Goal: Task Accomplishment & Management: Use online tool/utility

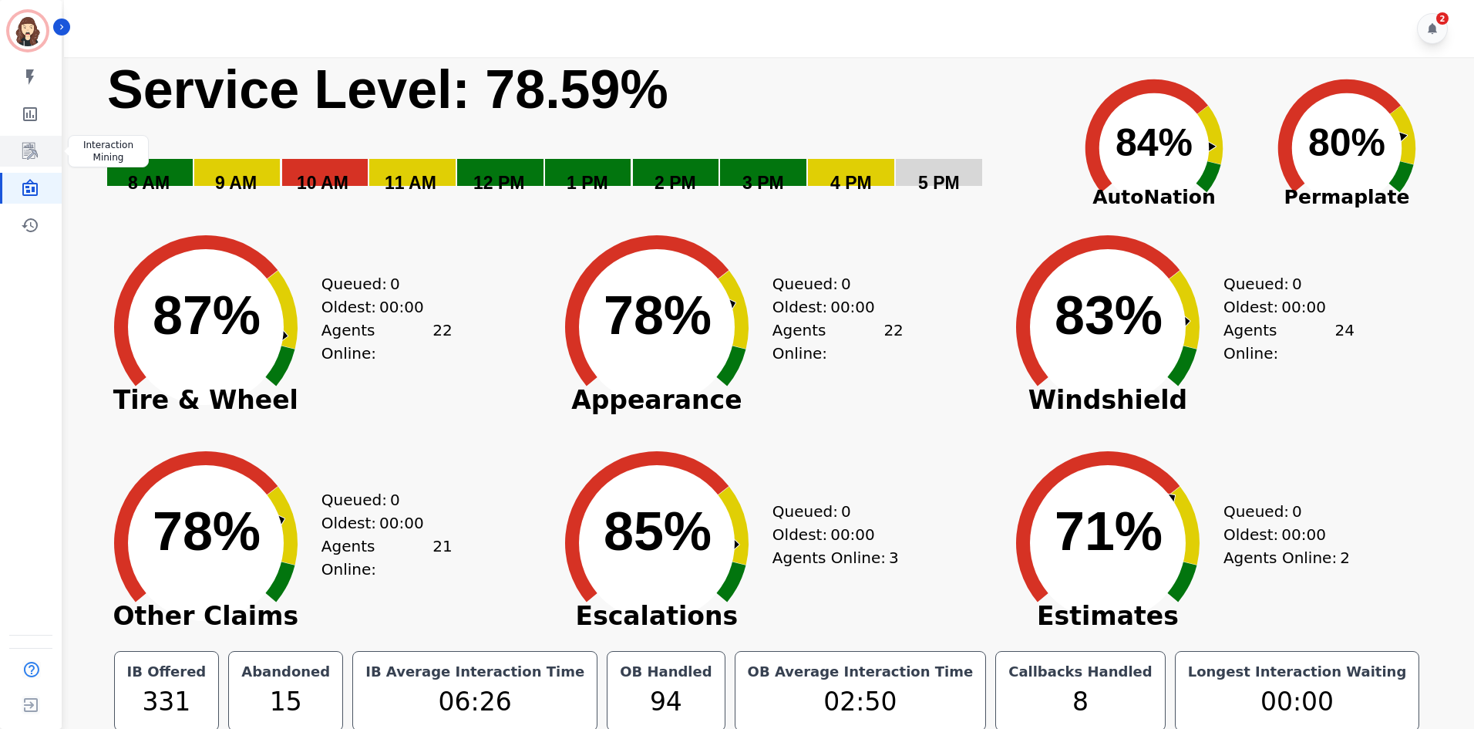
click at [30, 158] on icon "Sidebar" at bounding box center [30, 151] width 19 height 19
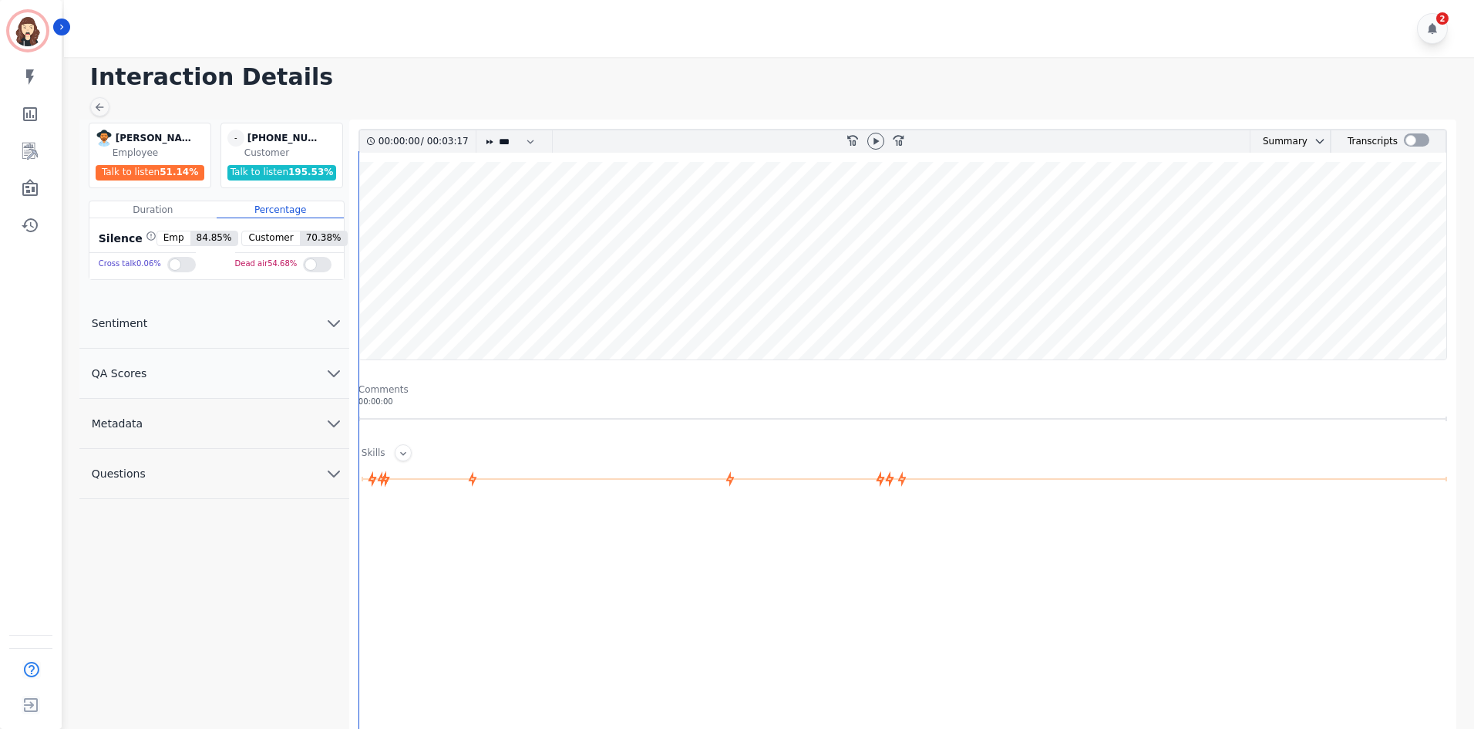
click at [885, 152] on div at bounding box center [875, 141] width 23 height 22
click at [879, 144] on icon at bounding box center [876, 141] width 12 height 12
click at [1419, 140] on div at bounding box center [1416, 139] width 25 height 13
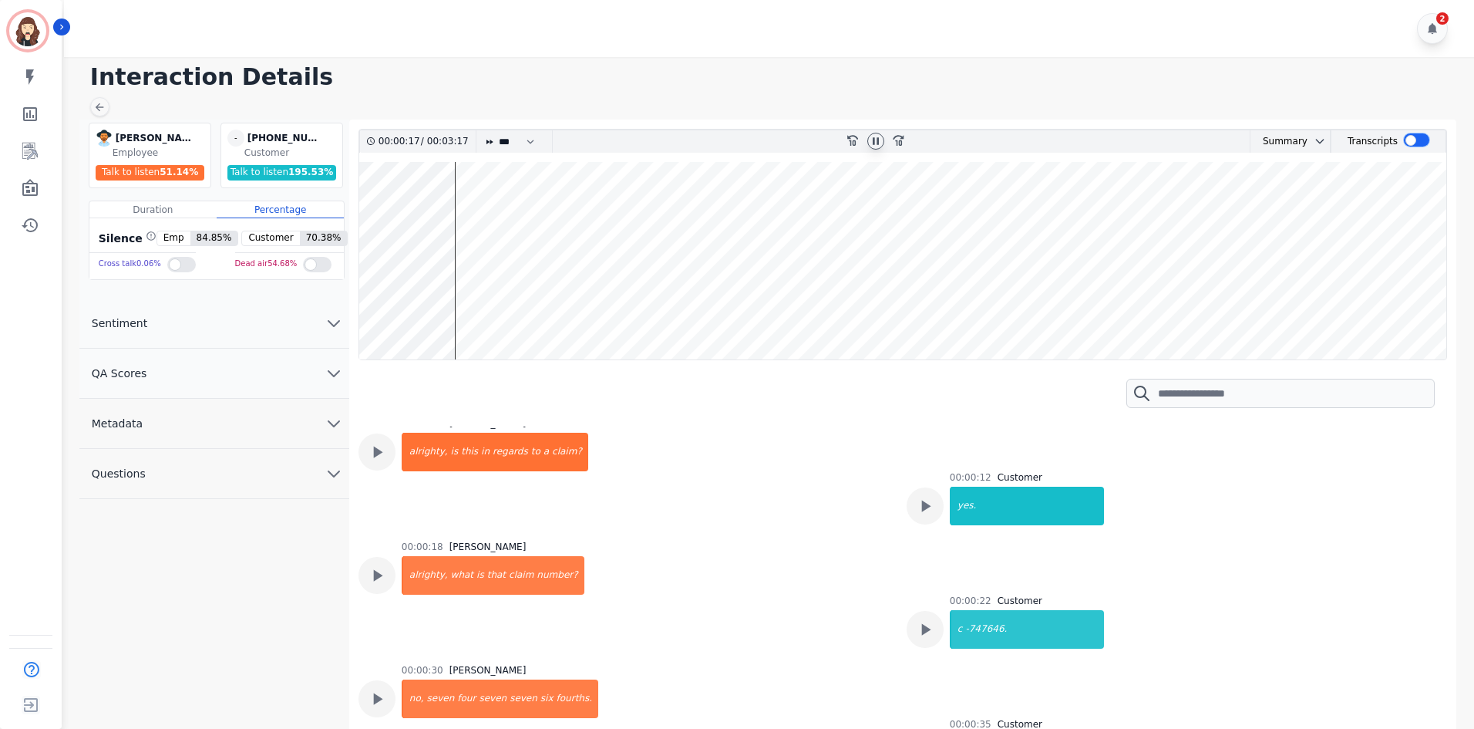
scroll to position [133, 0]
click at [516, 321] on wave at bounding box center [902, 260] width 1087 height 197
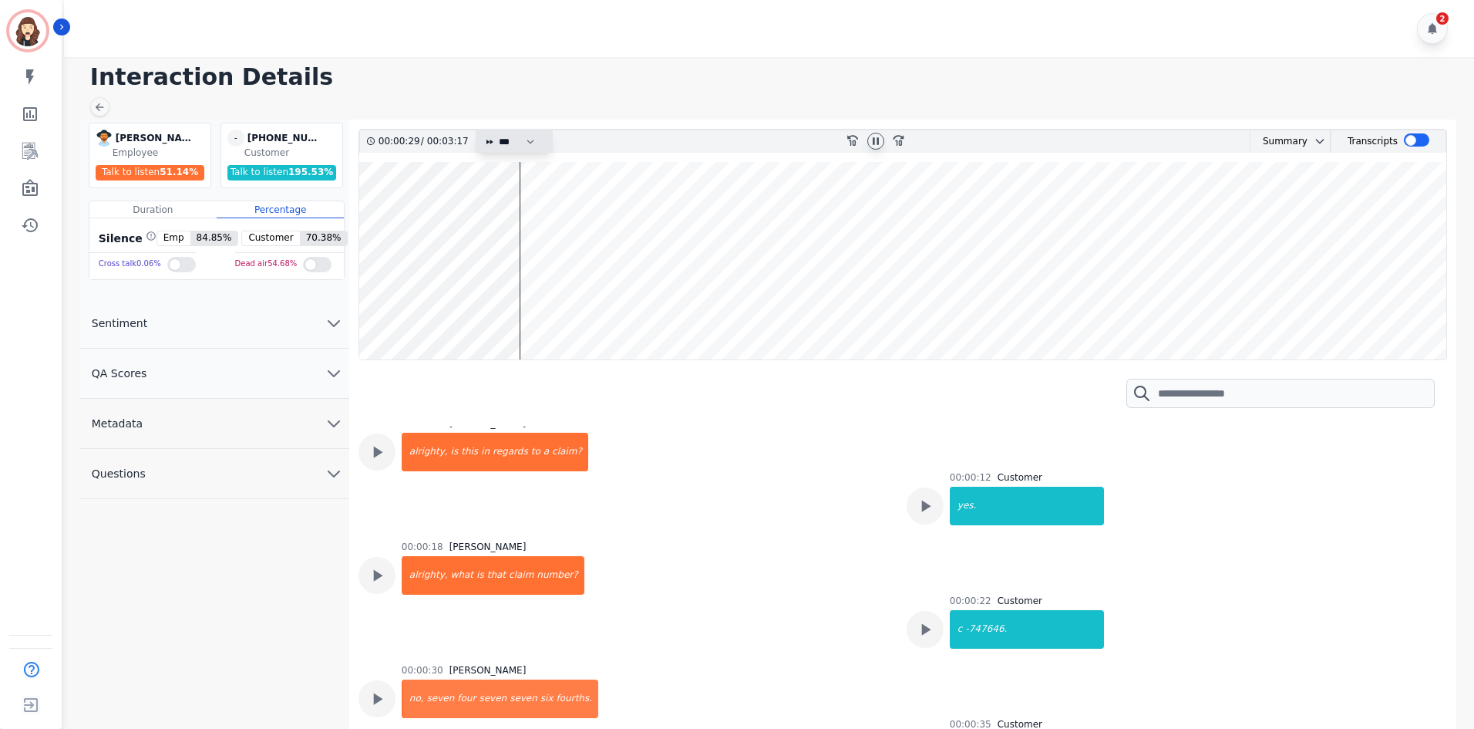
click at [529, 141] on select "* * * **** * *** * ****" at bounding box center [520, 141] width 46 height 22
select select "****"
click at [497, 130] on select "* * * **** * *** * ****" at bounding box center [520, 141] width 46 height 22
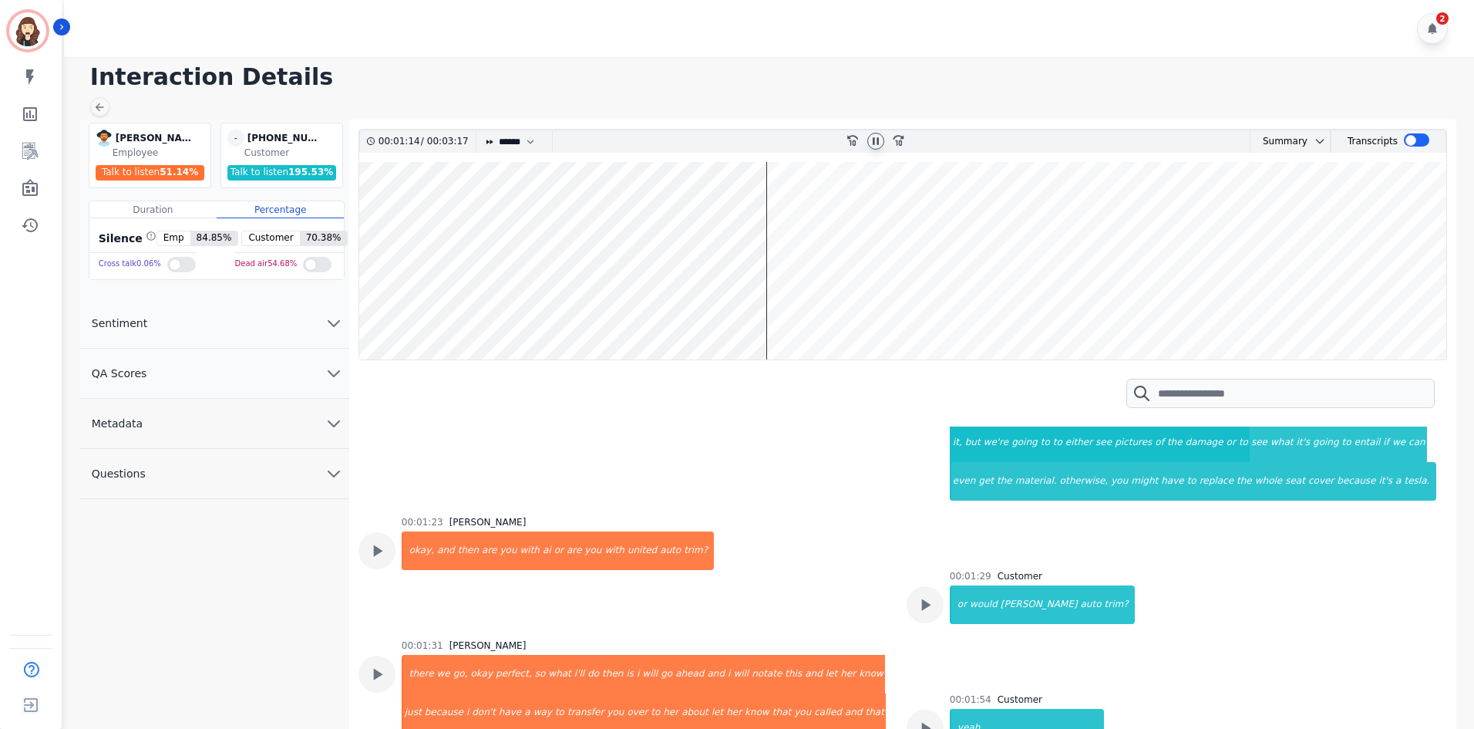
scroll to position [852, 0]
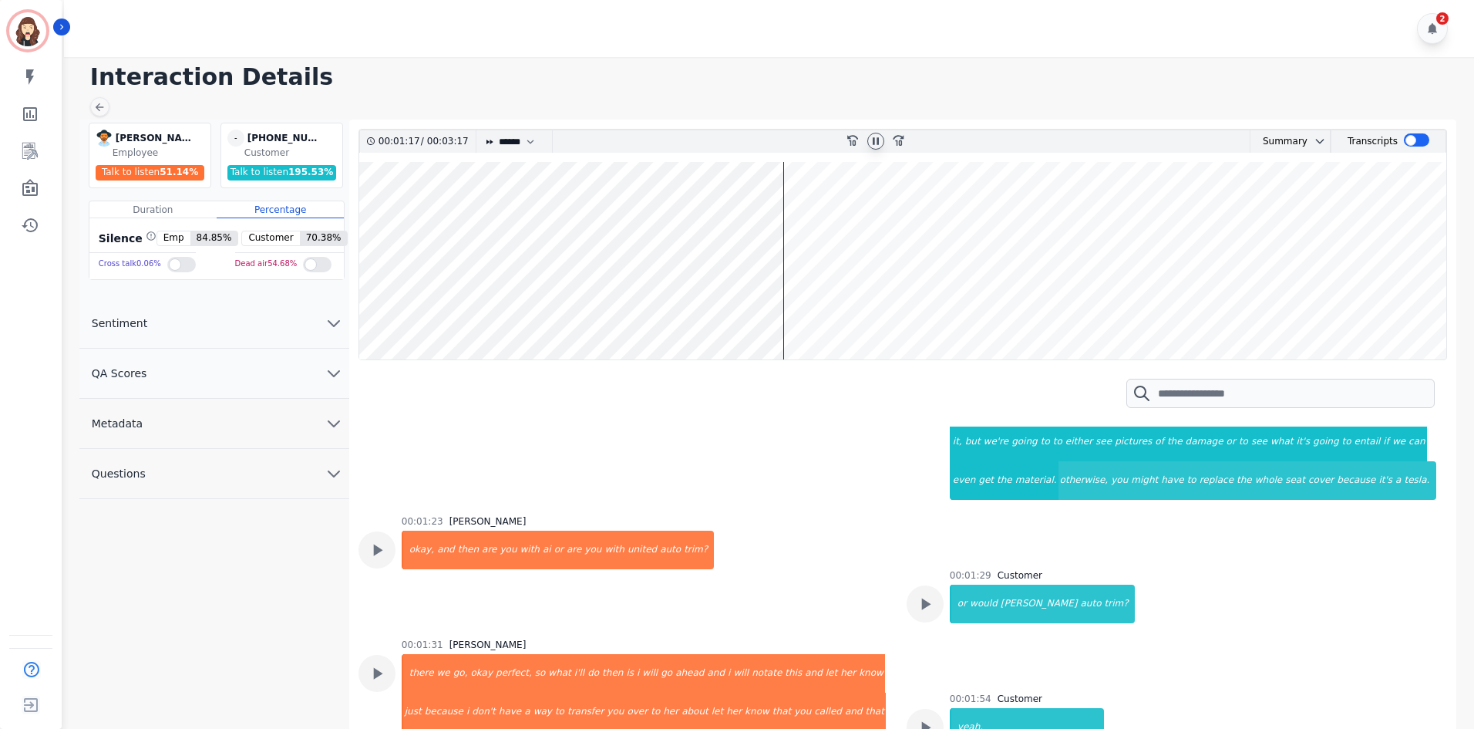
click at [871, 151] on div at bounding box center [875, 141] width 23 height 22
click at [871, 147] on div at bounding box center [876, 141] width 17 height 17
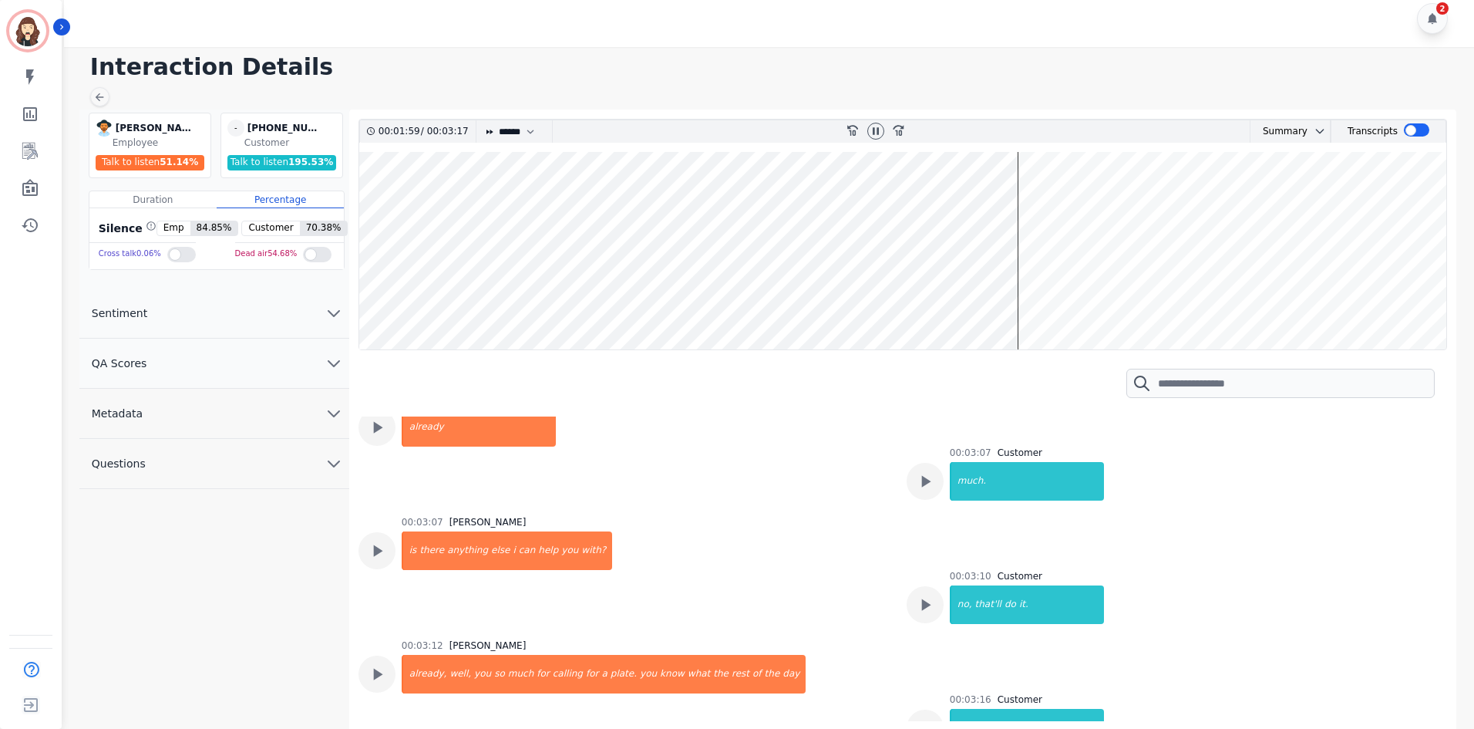
scroll to position [12, 0]
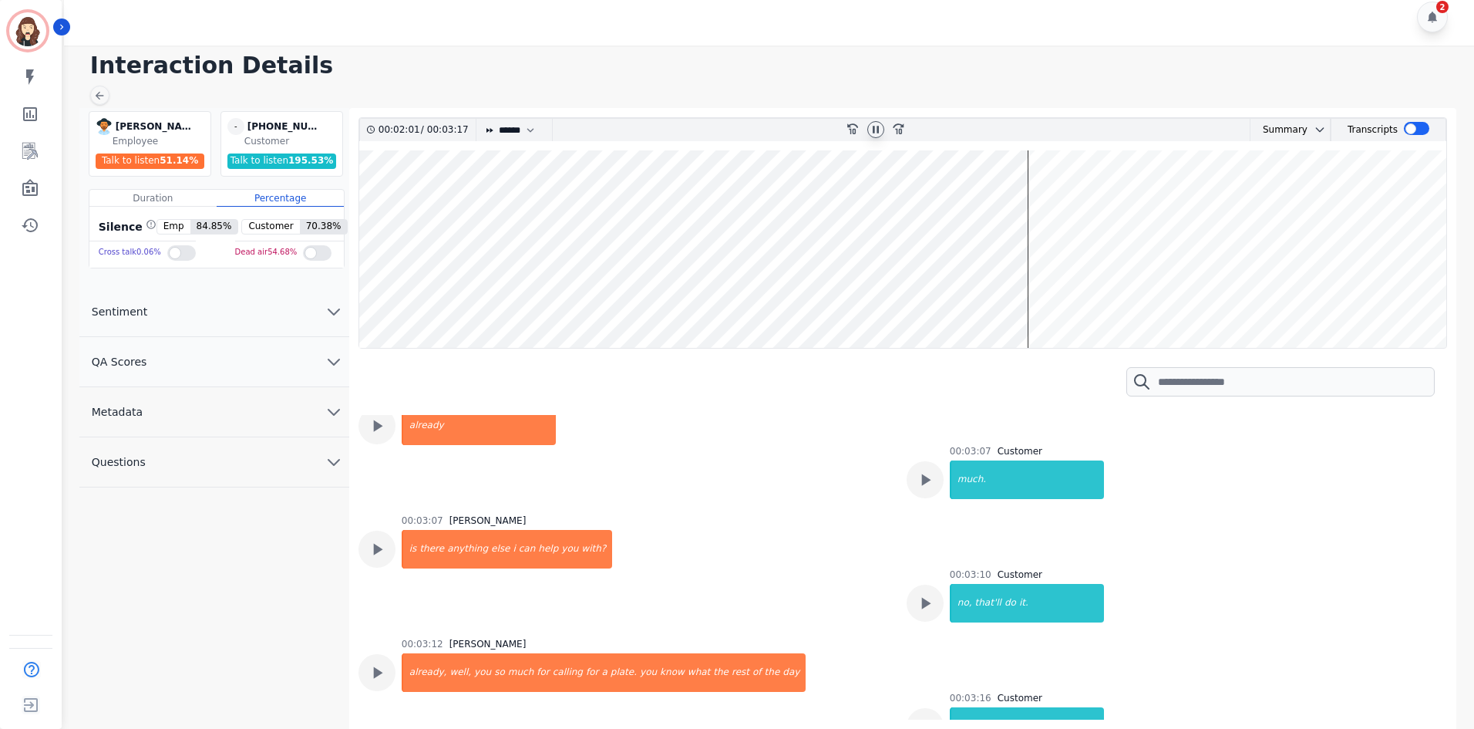
click at [874, 132] on icon at bounding box center [876, 129] width 6 height 7
click at [325, 372] on button "QA Scores" at bounding box center [214, 362] width 270 height 50
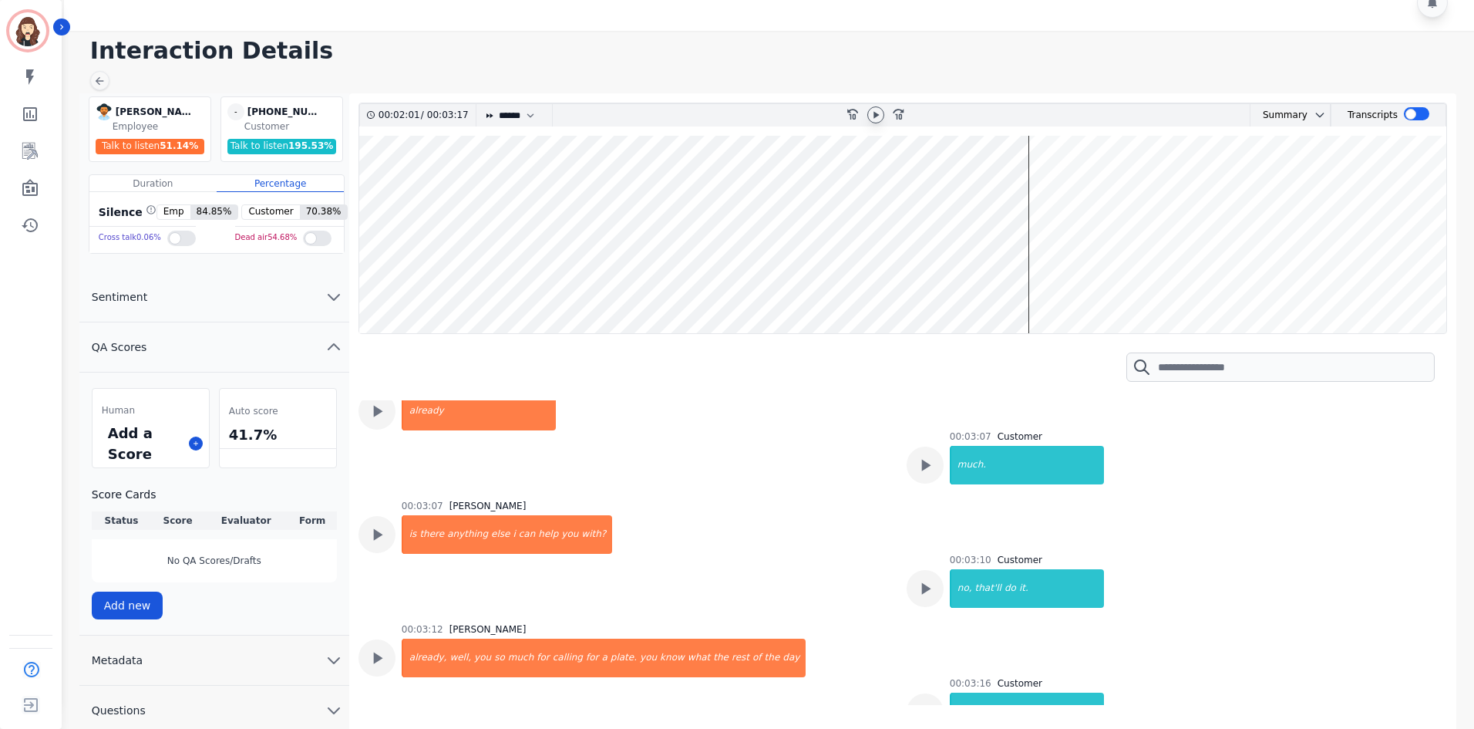
scroll to position [33, 0]
